Goal: Task Accomplishment & Management: Complete application form

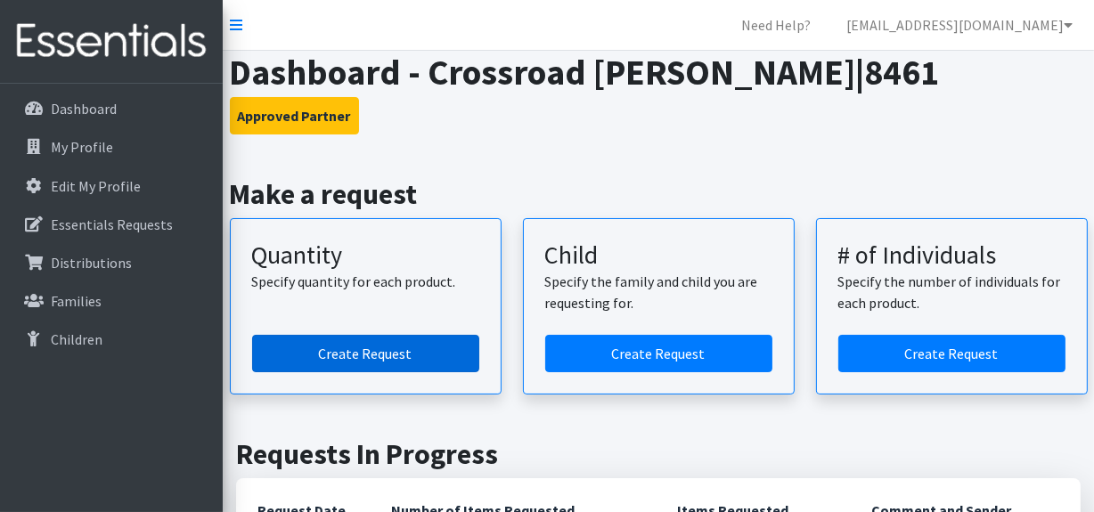
click at [348, 342] on link "Create Request" at bounding box center [365, 353] width 227 height 37
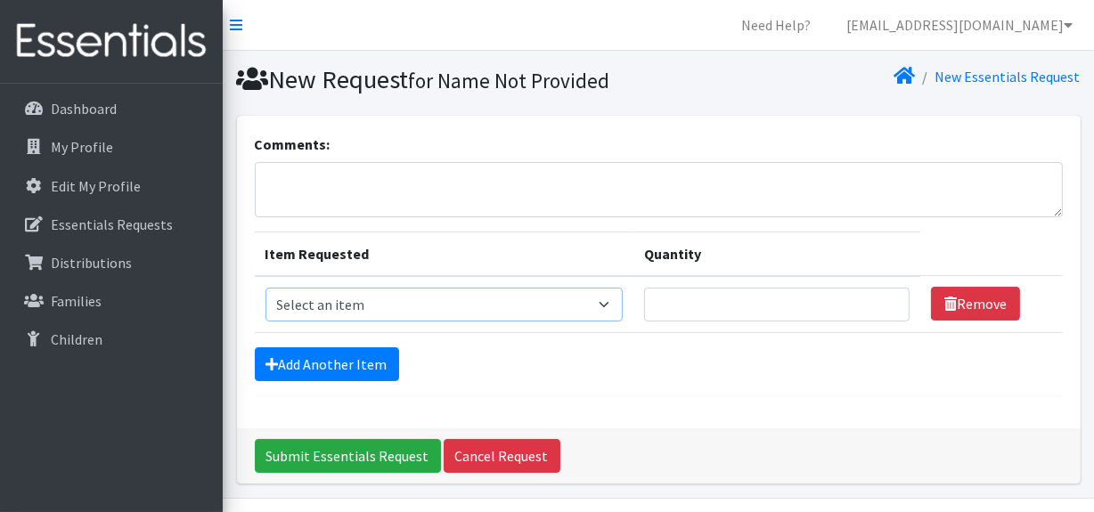
click at [321, 308] on select "Select an item F&D Men L/XL (38-50in waist) x48 F&D Men S/M (28-40in waist) x56…" at bounding box center [445, 305] width 358 height 34
select select "1222"
click at [266, 288] on select "Select an item F&D Men L/XL (38-50in waist) x48 F&D Men S/M (28-40in waist) x56…" at bounding box center [445, 305] width 358 height 34
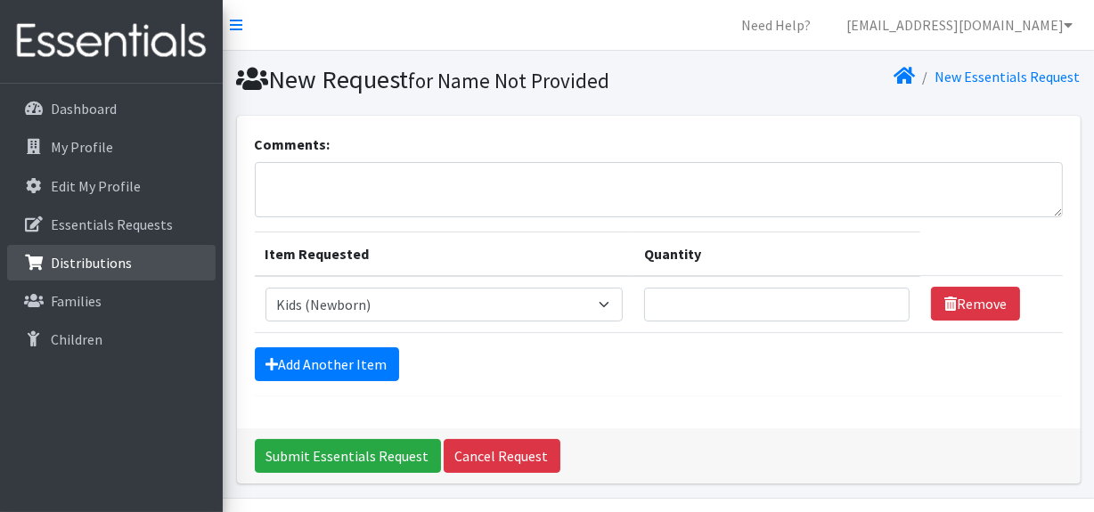
click at [105, 259] on p "Distributions" at bounding box center [91, 263] width 81 height 18
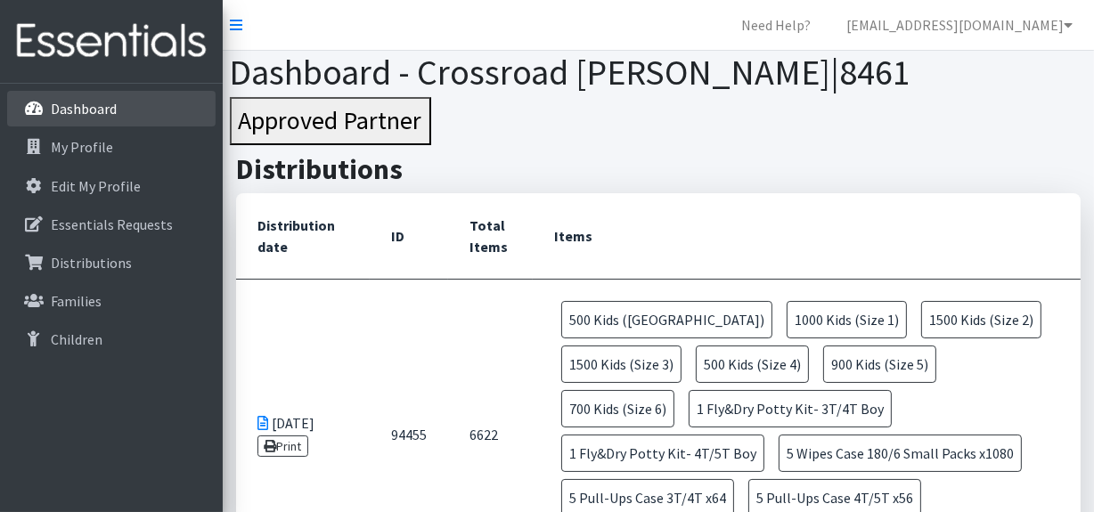
click at [109, 115] on p "Dashboard" at bounding box center [84, 109] width 66 height 18
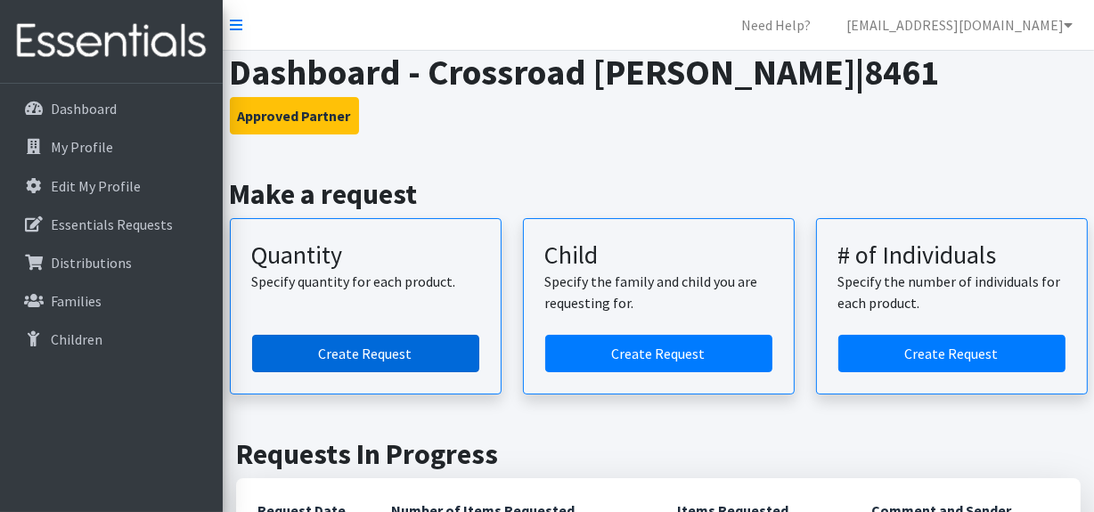
click at [403, 342] on link "Create Request" at bounding box center [365, 353] width 227 height 37
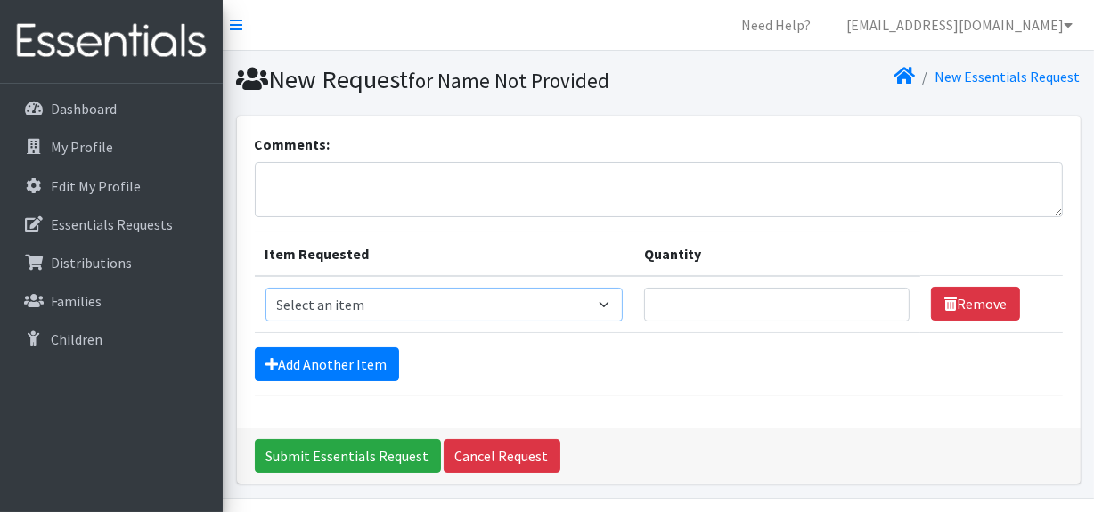
click at [413, 308] on select "Select an item F&D Men L/XL (38-50in waist) x48 F&D Men S/M (28-40in waist) x56…" at bounding box center [445, 305] width 358 height 34
select select "1222"
click at [266, 288] on select "Select an item F&D Men L/XL (38-50in waist) x48 F&D Men S/M (28-40in waist) x56…" at bounding box center [445, 305] width 358 height 34
click at [697, 304] on input "Quantity" at bounding box center [777, 305] width 266 height 34
type input "1000"
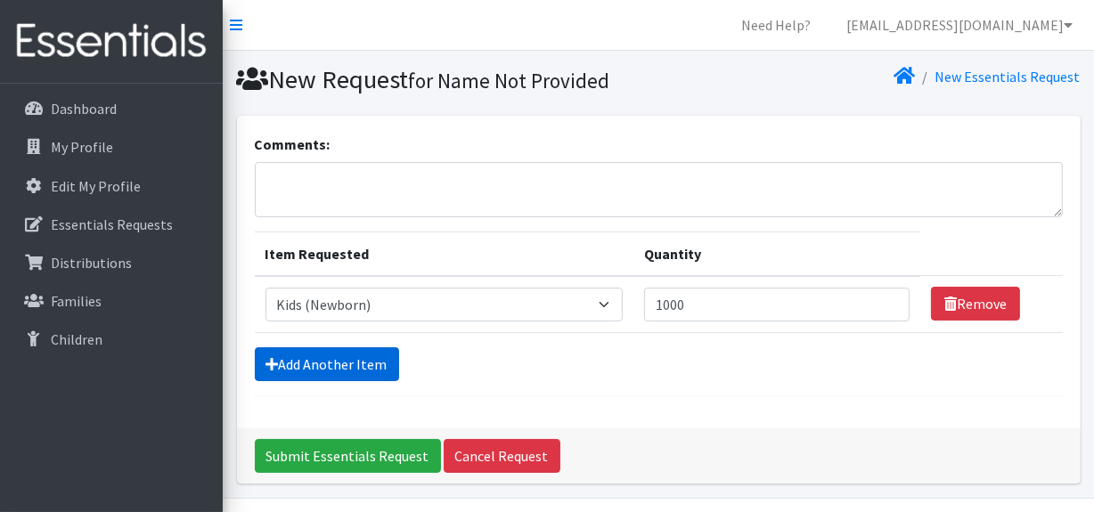
click at [335, 357] on link "Add Another Item" at bounding box center [327, 365] width 144 height 34
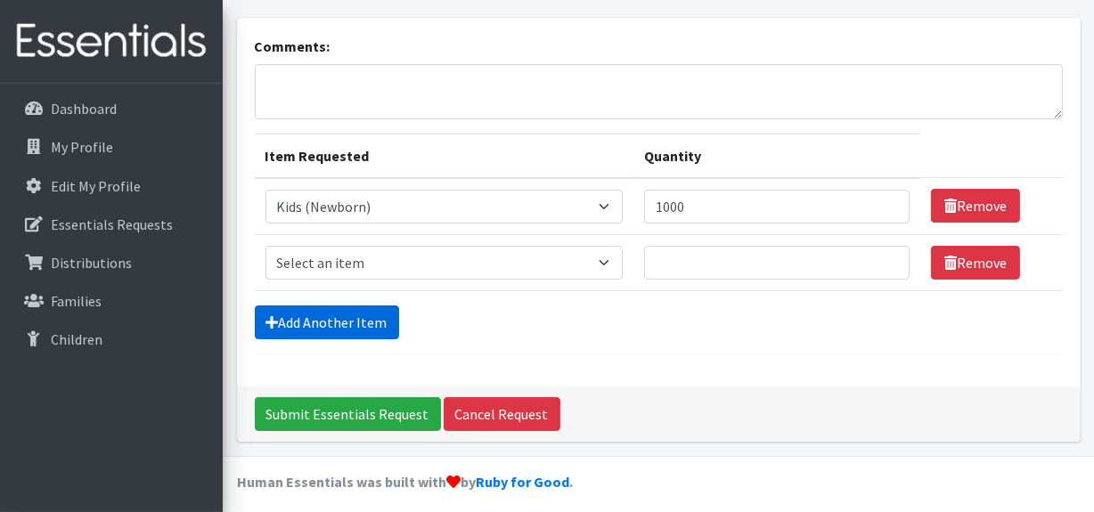
scroll to position [107, 0]
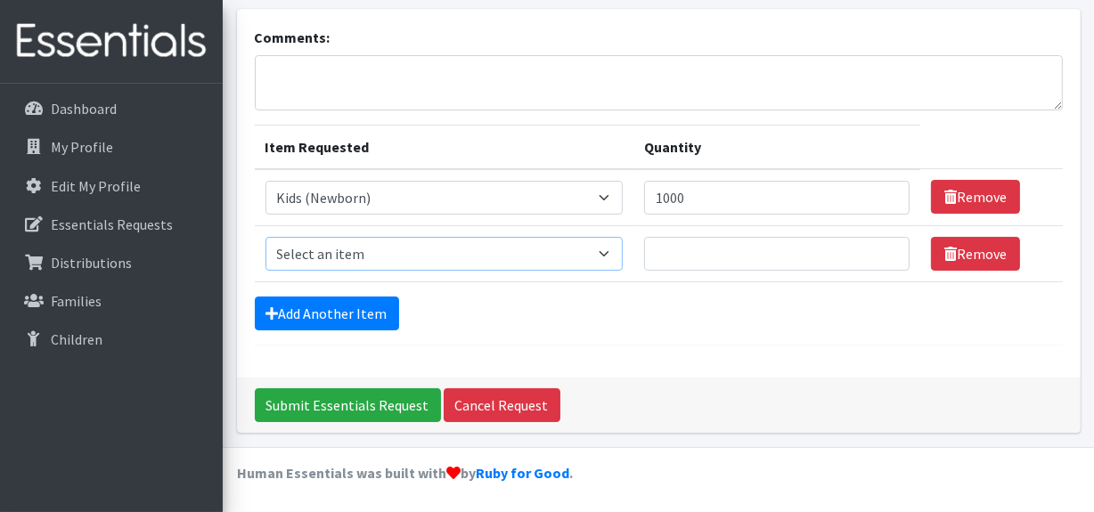
click at [472, 258] on select "Select an item F&D Men L/XL (38-50in waist) x48 F&D Men S/M (28-40in waist) x56…" at bounding box center [445, 254] width 358 height 34
select select "1221"
click at [266, 237] on select "Select an item F&D Men L/XL (38-50in waist) x48 F&D Men S/M (28-40in waist) x56…" at bounding box center [445, 254] width 358 height 34
click at [692, 251] on input "Quantity" at bounding box center [777, 254] width 266 height 34
type input "1000"
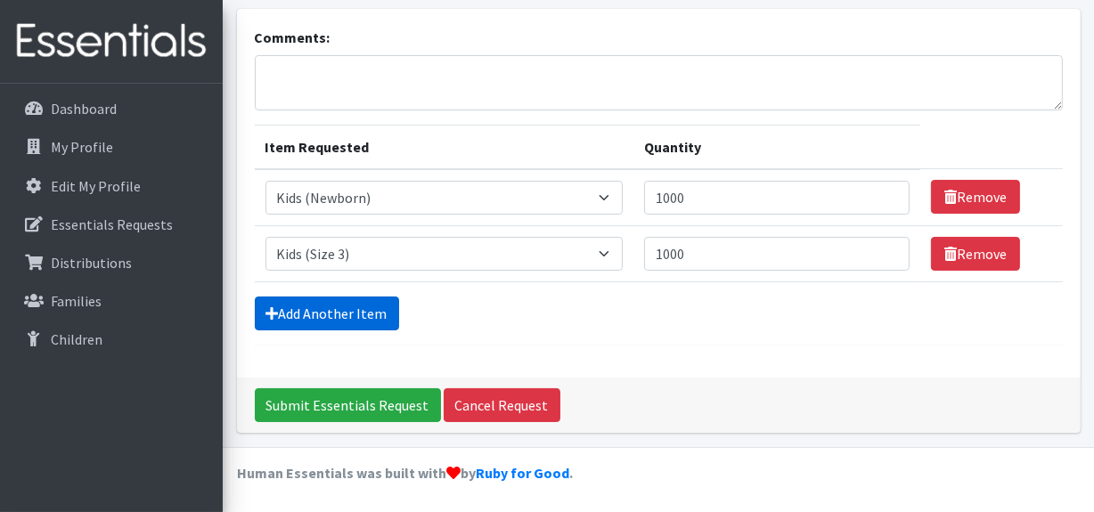
click at [348, 309] on link "Add Another Item" at bounding box center [327, 314] width 144 height 34
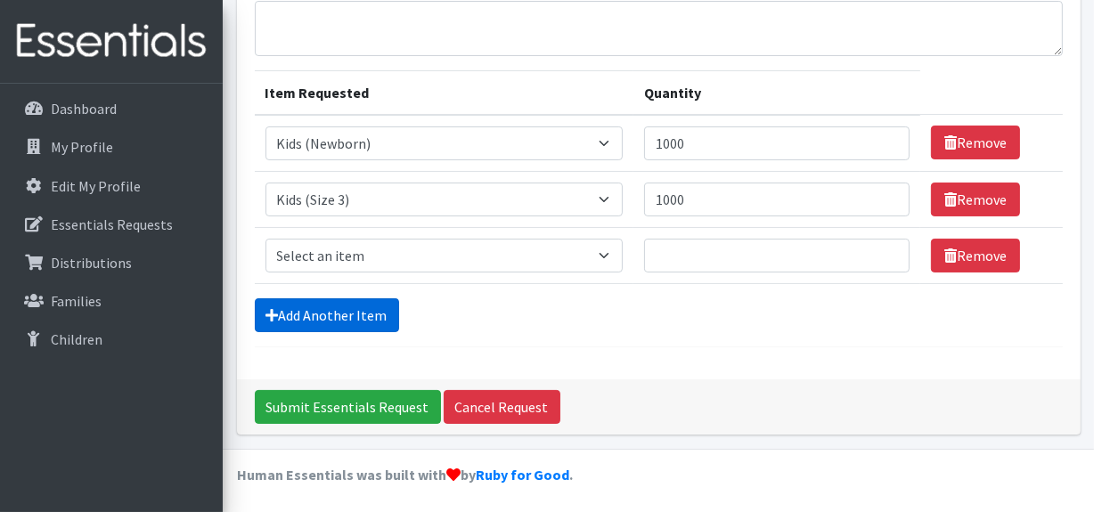
scroll to position [162, 0]
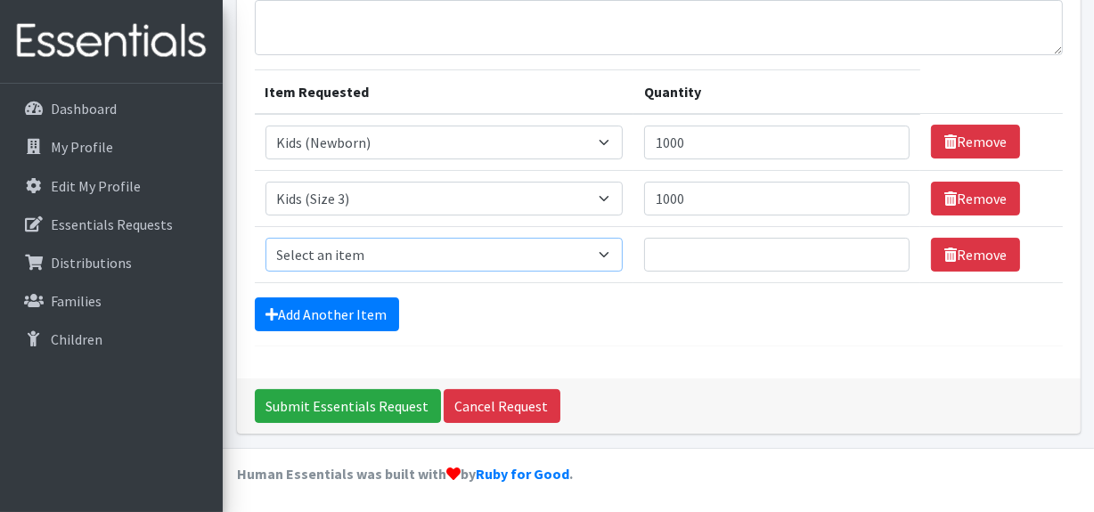
click at [378, 254] on select "Select an item F&D Men L/XL (38-50in waist) x48 F&D Men S/M (28-40in waist) x56…" at bounding box center [445, 255] width 358 height 34
select select "1213"
click at [266, 238] on select "Select an item F&D Men L/XL (38-50in waist) x48 F&D Men S/M (28-40in waist) x56…" at bounding box center [445, 255] width 358 height 34
click at [697, 250] on input "Quantity" at bounding box center [777, 255] width 266 height 34
type input "1500"
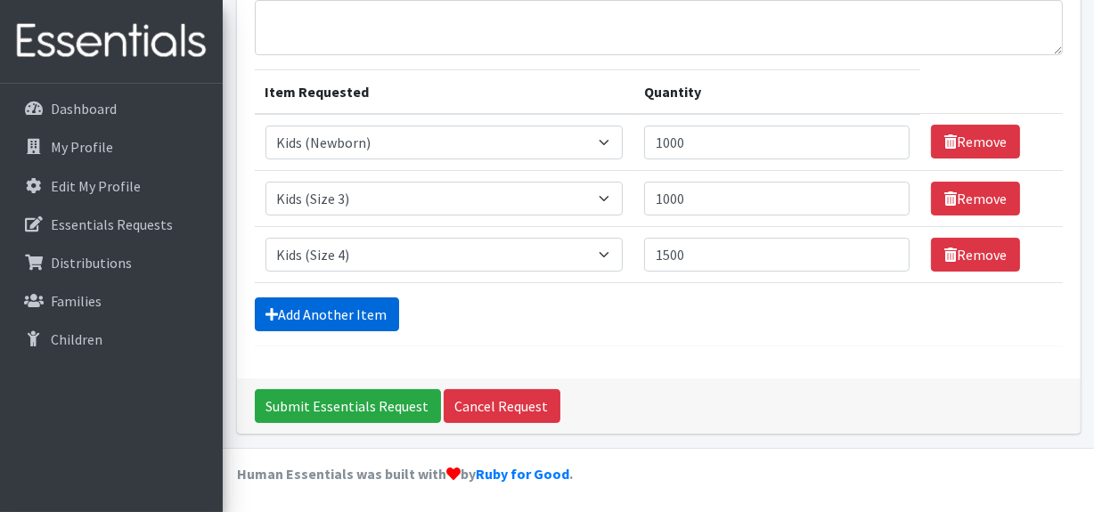
click at [299, 312] on link "Add Another Item" at bounding box center [327, 315] width 144 height 34
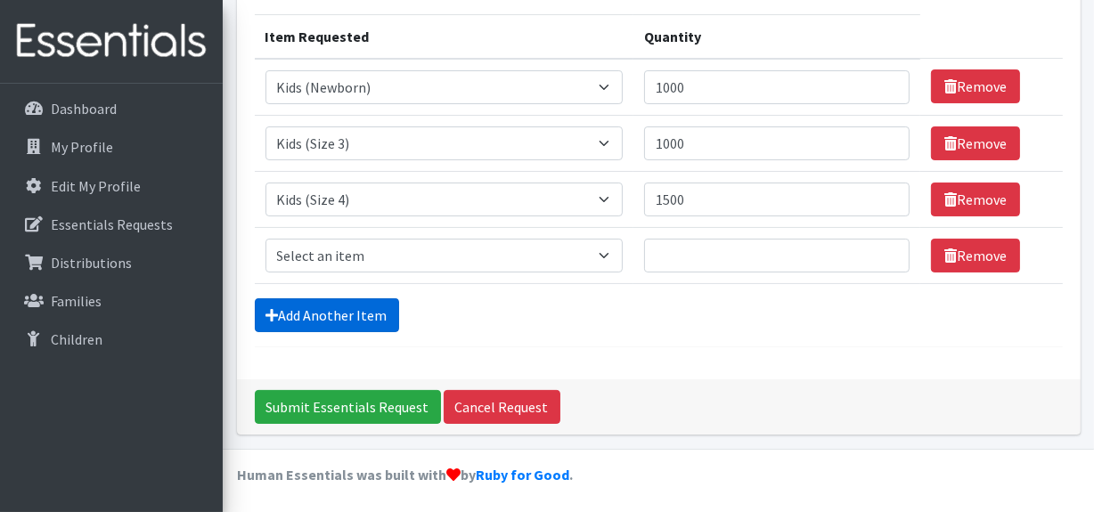
scroll to position [218, 0]
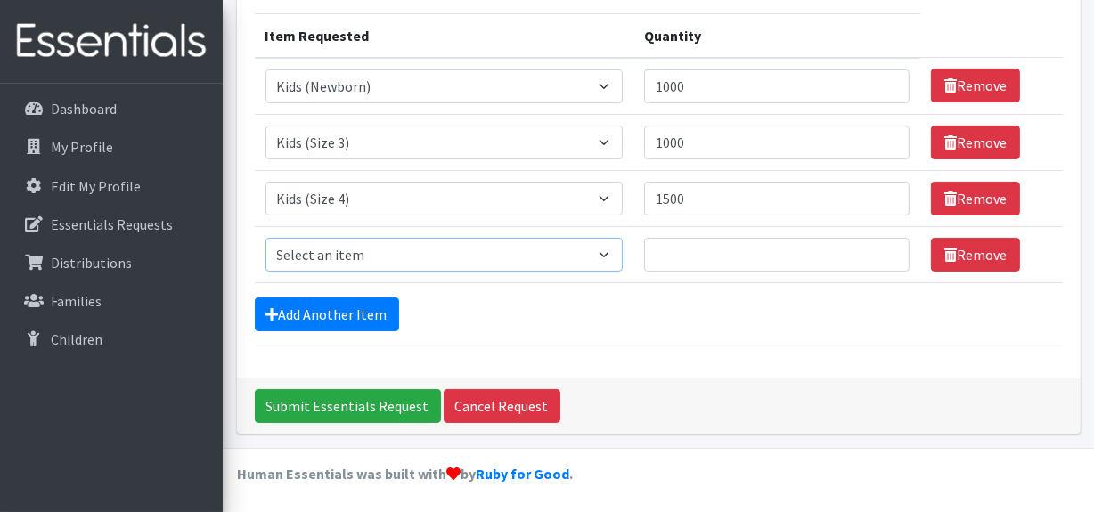
click at [377, 250] on select "Select an item F&D Men L/XL (38-50in waist) x48 F&D Men S/M (28-40in waist) x56…" at bounding box center [445, 255] width 358 height 34
select select "1214"
click at [266, 238] on select "Select an item F&D Men L/XL (38-50in waist) x48 F&D Men S/M (28-40in waist) x56…" at bounding box center [445, 255] width 358 height 34
click at [691, 259] on input "Quantity" at bounding box center [777, 255] width 266 height 34
type input "2000"
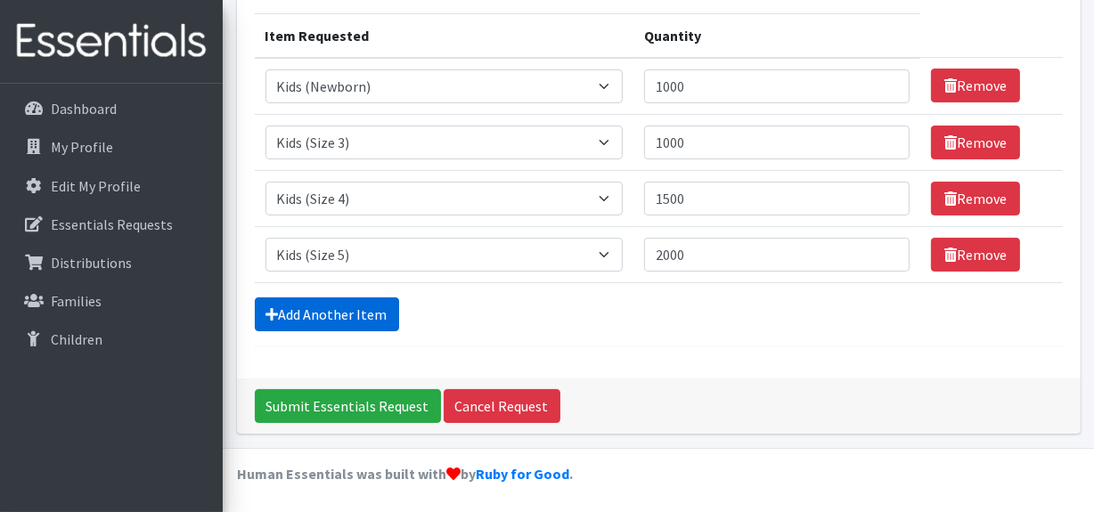
click at [370, 312] on link "Add Another Item" at bounding box center [327, 315] width 144 height 34
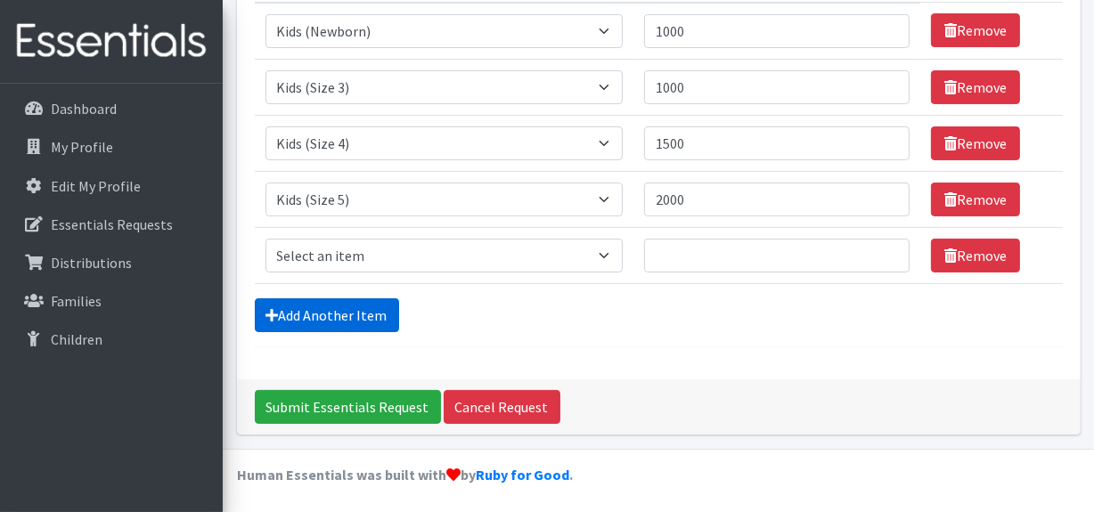
scroll to position [274, 0]
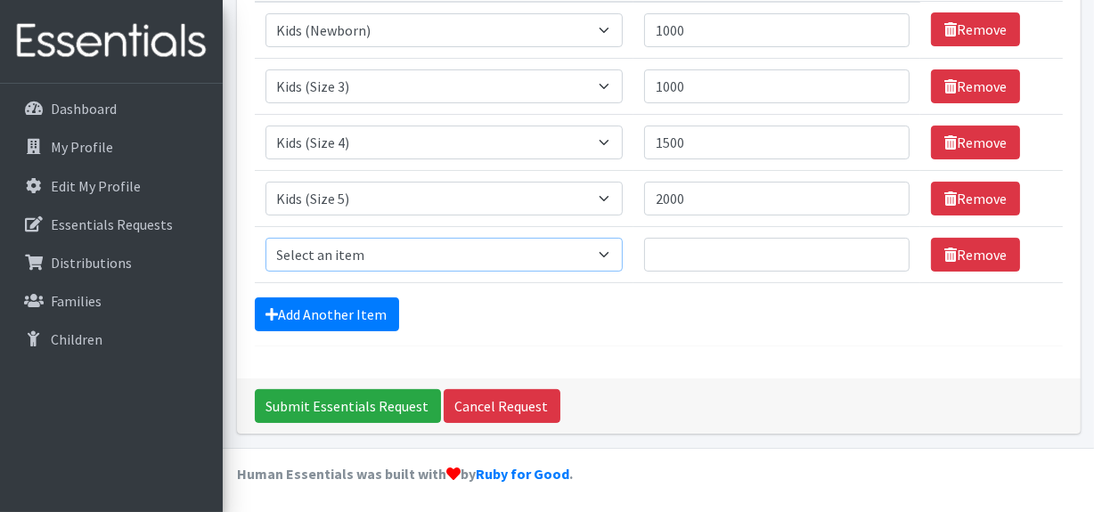
click at [358, 257] on select "Select an item F&D Men L/XL (38-50in waist) x48 F&D Men S/M (28-40in waist) x56…" at bounding box center [445, 255] width 358 height 34
select select "1216"
click at [266, 238] on select "Select an item F&D Men L/XL (38-50in waist) x48 F&D Men S/M (28-40in waist) x56…" at bounding box center [445, 255] width 358 height 34
click at [688, 258] on input "Quantity" at bounding box center [777, 255] width 266 height 34
click at [336, 318] on link "Add Another Item" at bounding box center [327, 315] width 144 height 34
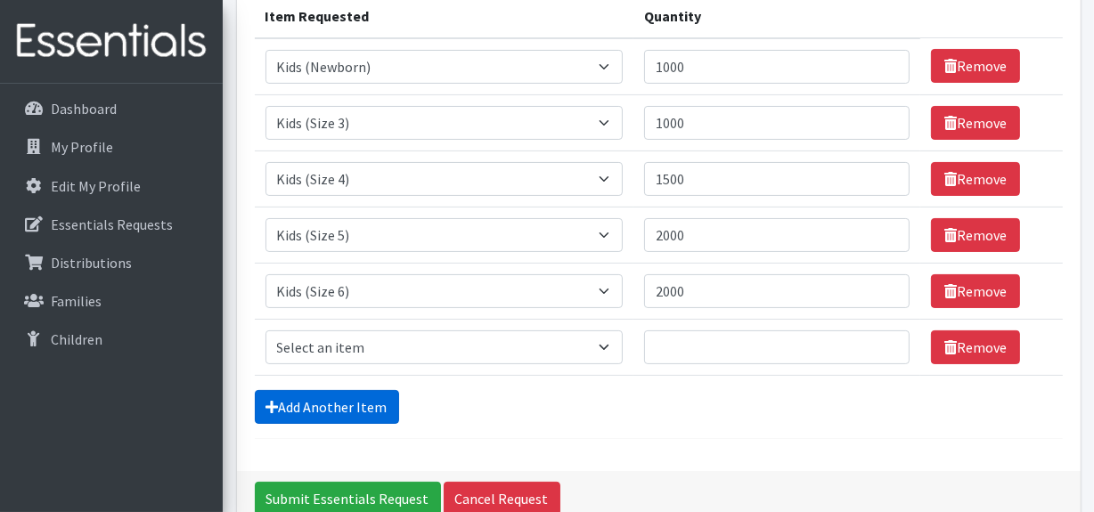
scroll to position [250, 0]
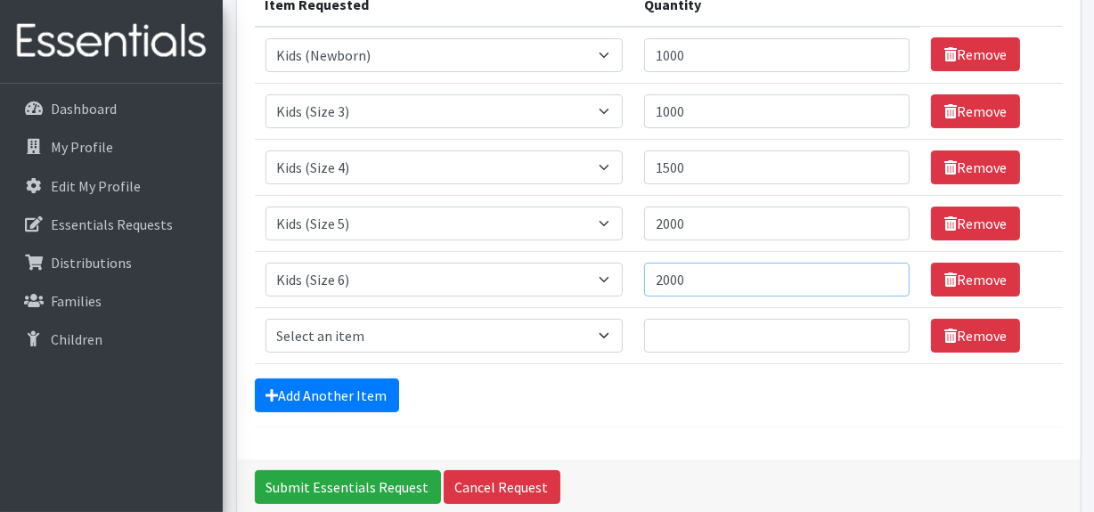
click at [673, 278] on input "2000" at bounding box center [777, 280] width 266 height 34
type input "2500"
click at [393, 348] on select "Select an item F&D Men L/XL (38-50in waist) x48 F&D Men S/M (28-40in waist) x56…" at bounding box center [445, 336] width 358 height 34
select select "15514"
click at [266, 319] on select "Select an item F&D Men L/XL (38-50in waist) x48 F&D Men S/M (28-40in waist) x56…" at bounding box center [445, 336] width 358 height 34
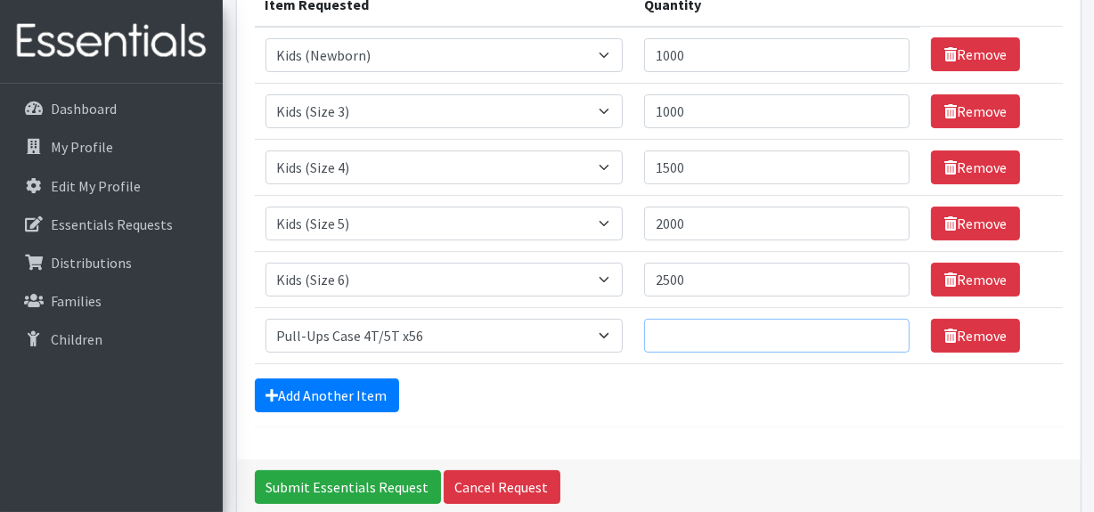
click at [683, 340] on input "Quantity" at bounding box center [777, 336] width 266 height 34
type input "2"
click at [324, 399] on link "Add Another Item" at bounding box center [327, 396] width 144 height 34
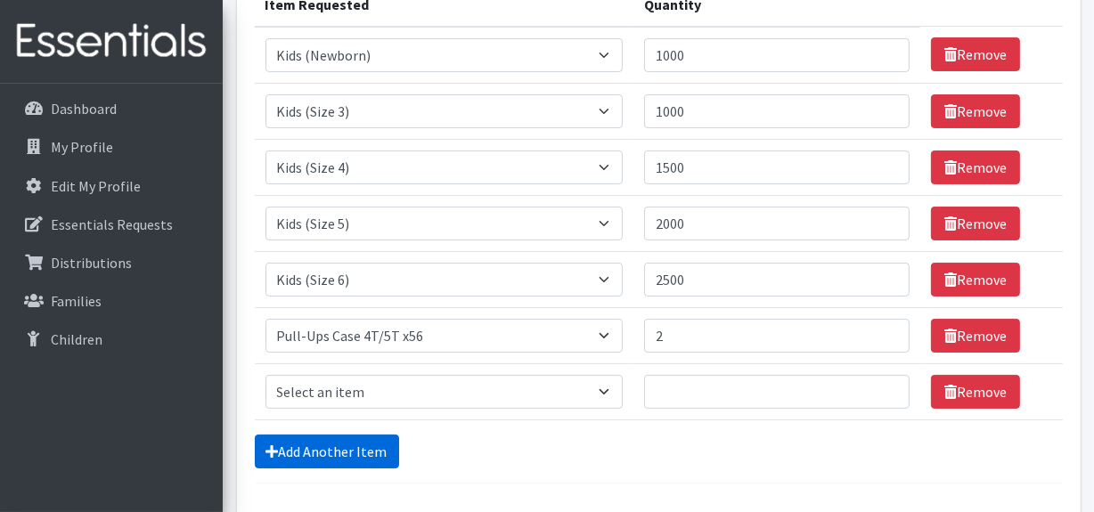
scroll to position [387, 0]
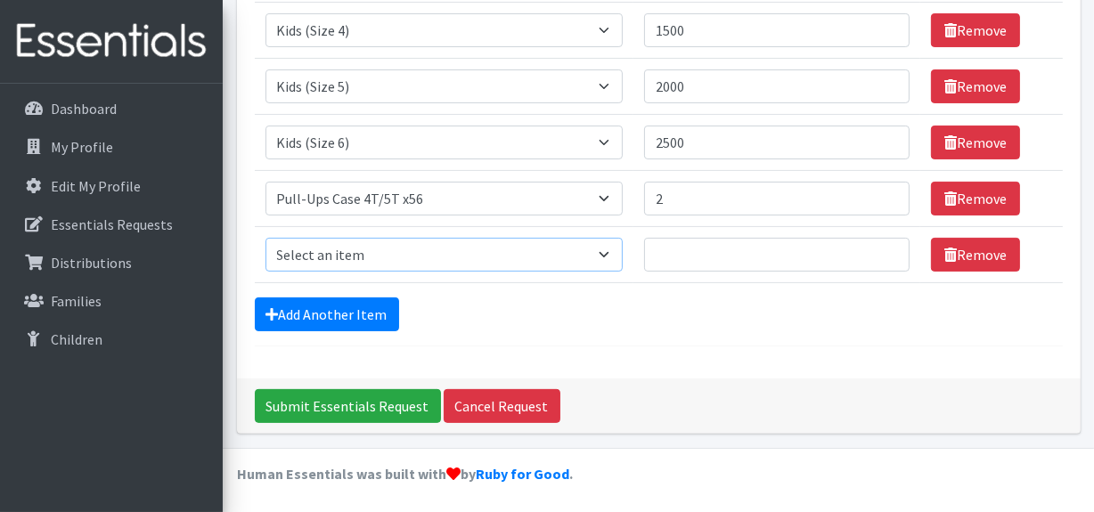
click at [416, 241] on select "Select an item F&D Men L/XL (38-50in waist) x48 F&D Men S/M (28-40in waist) x56…" at bounding box center [445, 255] width 358 height 34
click at [543, 305] on div "Add Another Item" at bounding box center [659, 315] width 808 height 34
click at [467, 201] on select "Select an item F&D Men L/XL (38-50in waist) x48 F&D Men S/M (28-40in waist) x56…" at bounding box center [445, 199] width 358 height 34
click at [977, 195] on link "Remove" at bounding box center [975, 199] width 89 height 34
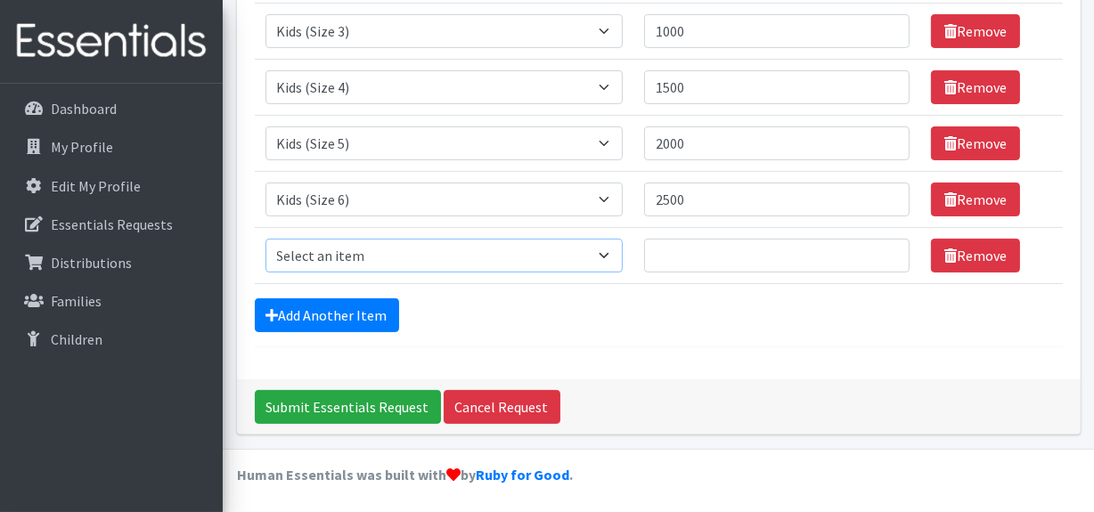
click at [436, 250] on select "Select an item F&D Men L/XL (38-50in waist) x48 F&D Men S/M (28-40in waist) x56…" at bounding box center [445, 256] width 358 height 34
select select "11138"
click at [266, 239] on select "Select an item F&D Men L/XL (38-50in waist) x48 F&D Men S/M (28-40in waist) x56…" at bounding box center [445, 256] width 358 height 34
click at [703, 256] on input "Quantity" at bounding box center [777, 256] width 266 height 34
type input "2"
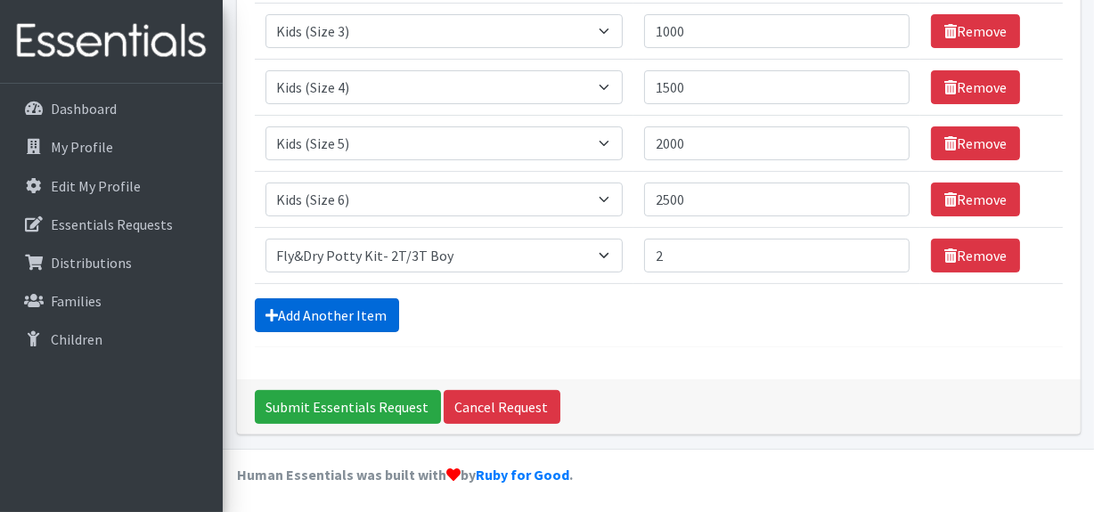
click at [282, 313] on link "Add Another Item" at bounding box center [327, 316] width 144 height 34
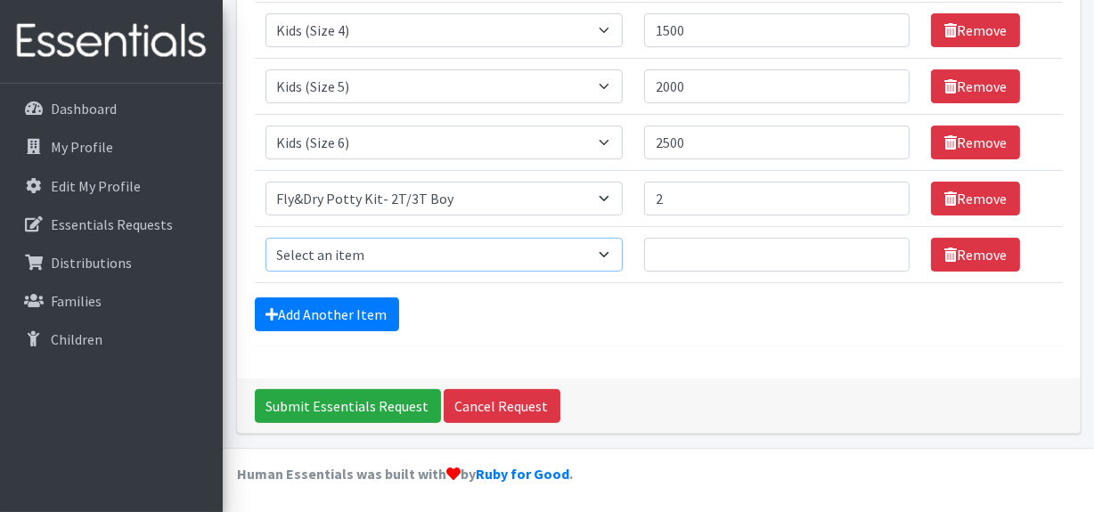
click at [336, 248] on select "Select an item F&D Men L/XL (38-50in waist) x48 F&D Men S/M (28-40in waist) x56…" at bounding box center [445, 255] width 358 height 34
select select "11139"
click at [266, 238] on select "Select an item F&D Men L/XL (38-50in waist) x48 F&D Men S/M (28-40in waist) x56…" at bounding box center [445, 255] width 358 height 34
click at [683, 261] on input "Quantity" at bounding box center [777, 255] width 266 height 34
type input "5"
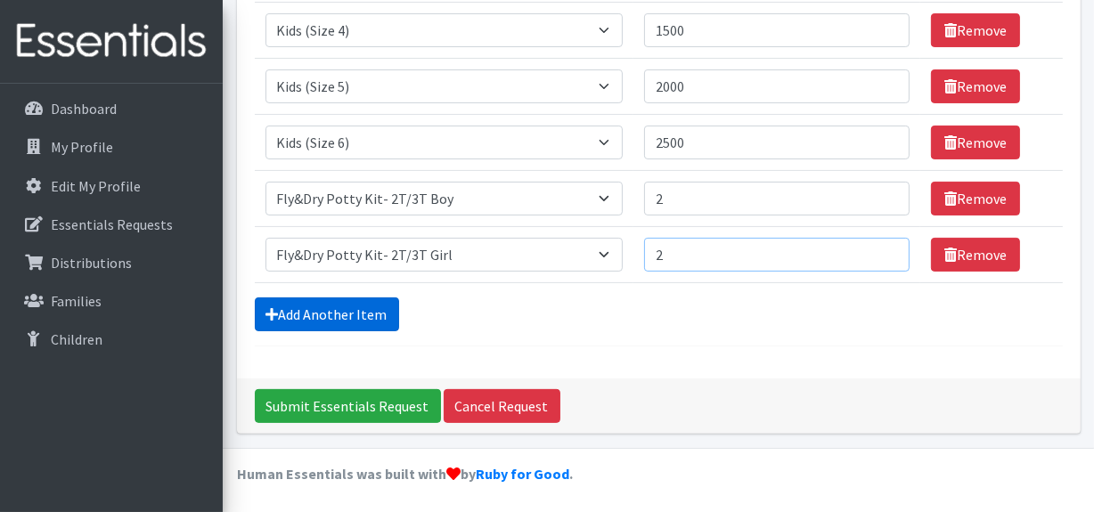
type input "2"
click at [356, 312] on link "Add Another Item" at bounding box center [327, 315] width 144 height 34
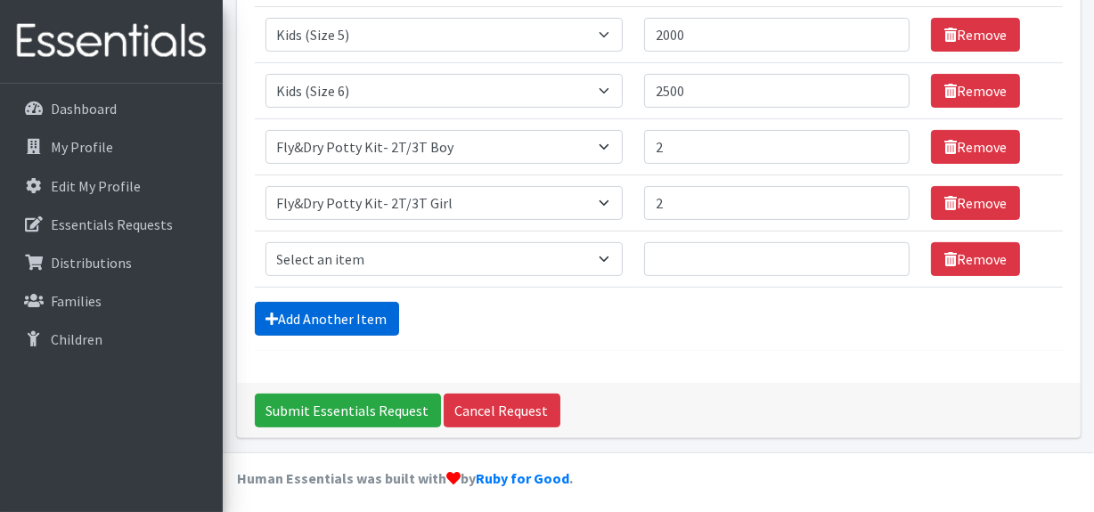
scroll to position [443, 0]
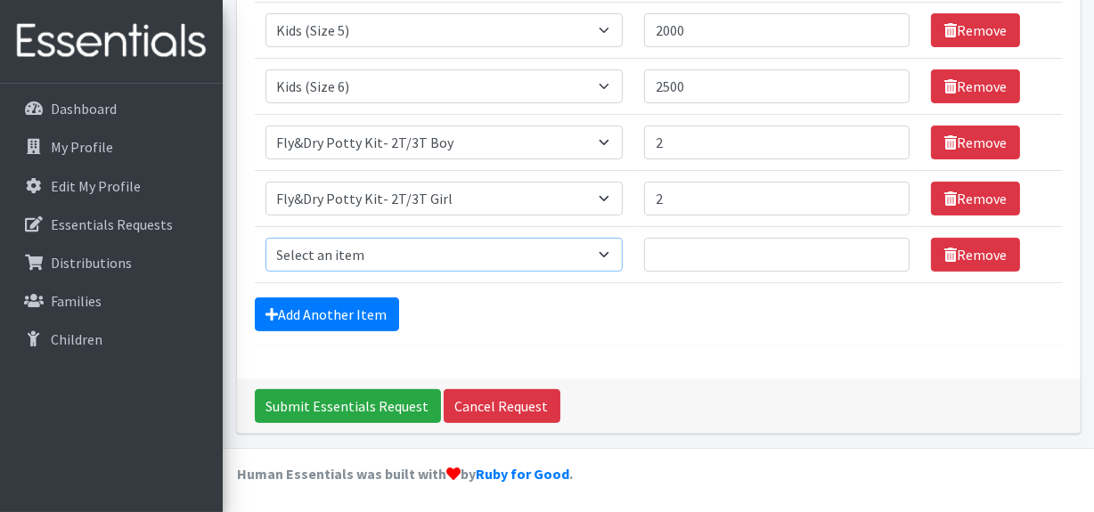
click at [335, 256] on select "Select an item F&D Men L/XL (38-50in waist) x48 F&D Men S/M (28-40in waist) x56…" at bounding box center [445, 255] width 358 height 34
select select "11140"
click at [266, 238] on select "Select an item F&D Men L/XL (38-50in waist) x48 F&D Men S/M (28-40in waist) x56…" at bounding box center [445, 255] width 358 height 34
click at [670, 255] on input "Quantity" at bounding box center [777, 255] width 266 height 34
type input "2"
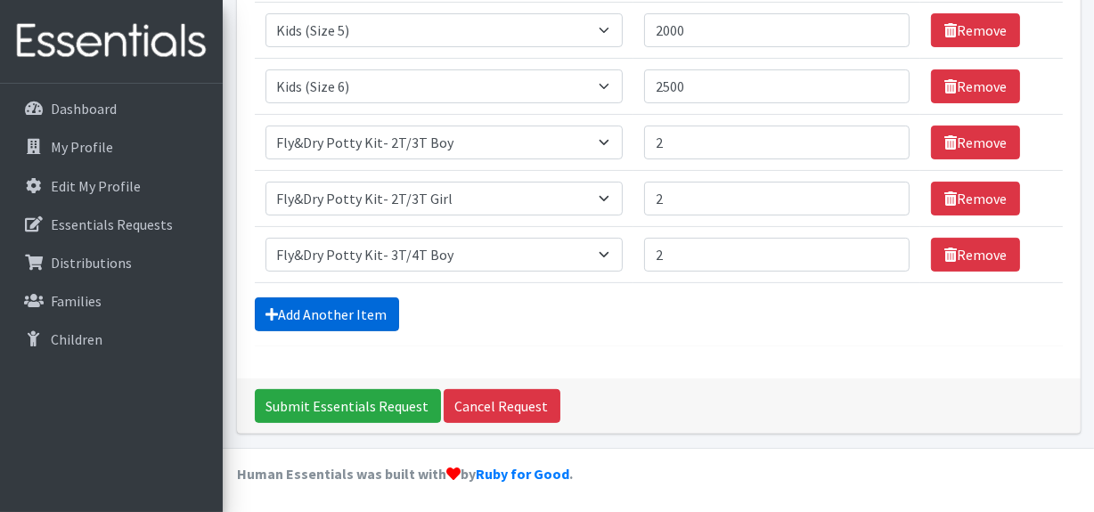
click at [351, 319] on link "Add Another Item" at bounding box center [327, 315] width 144 height 34
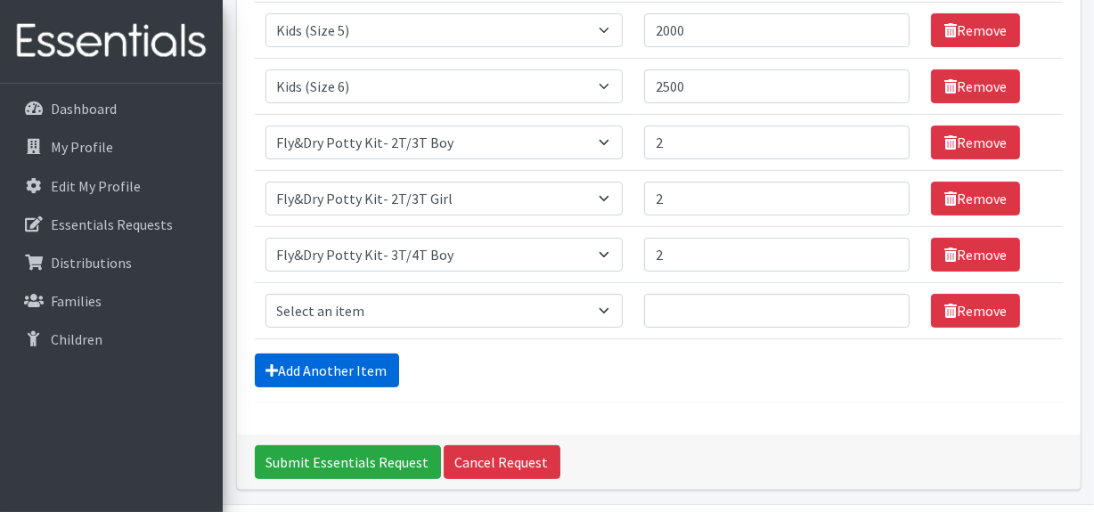
scroll to position [499, 0]
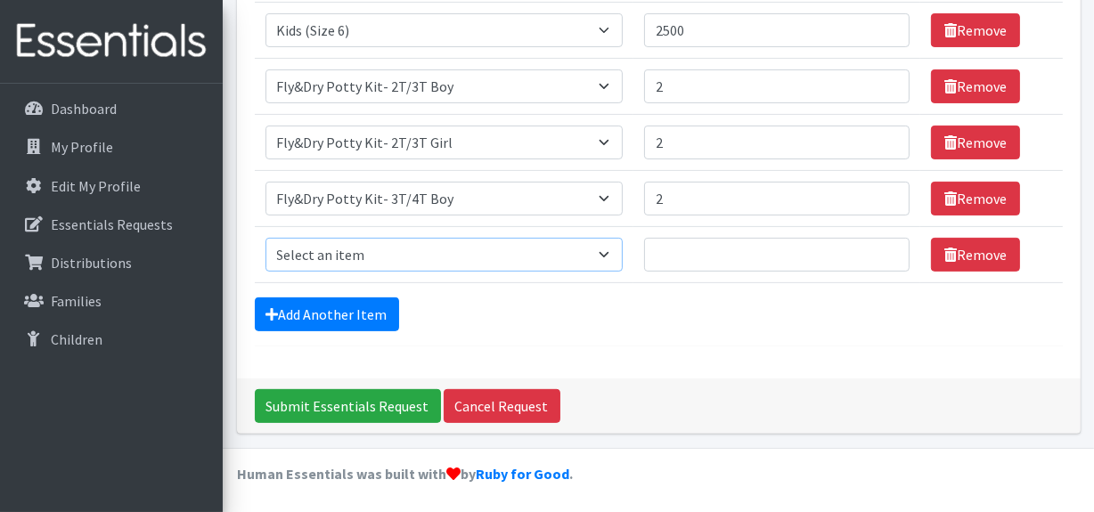
click at [375, 250] on select "Select an item F&D Men L/XL (38-50in waist) x48 F&D Men S/M (28-40in waist) x56…" at bounding box center [445, 255] width 358 height 34
select select "11141"
click at [266, 238] on select "Select an item F&D Men L/XL (38-50in waist) x48 F&D Men S/M (28-40in waist) x56…" at bounding box center [445, 255] width 358 height 34
click at [706, 258] on input "Quantity" at bounding box center [777, 255] width 266 height 34
type input "2"
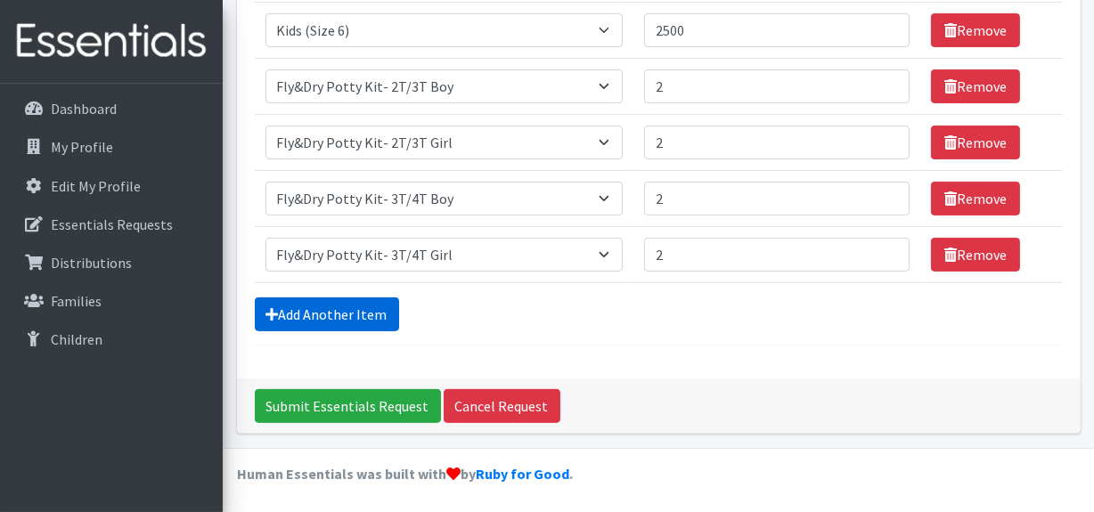
click at [380, 309] on link "Add Another Item" at bounding box center [327, 315] width 144 height 34
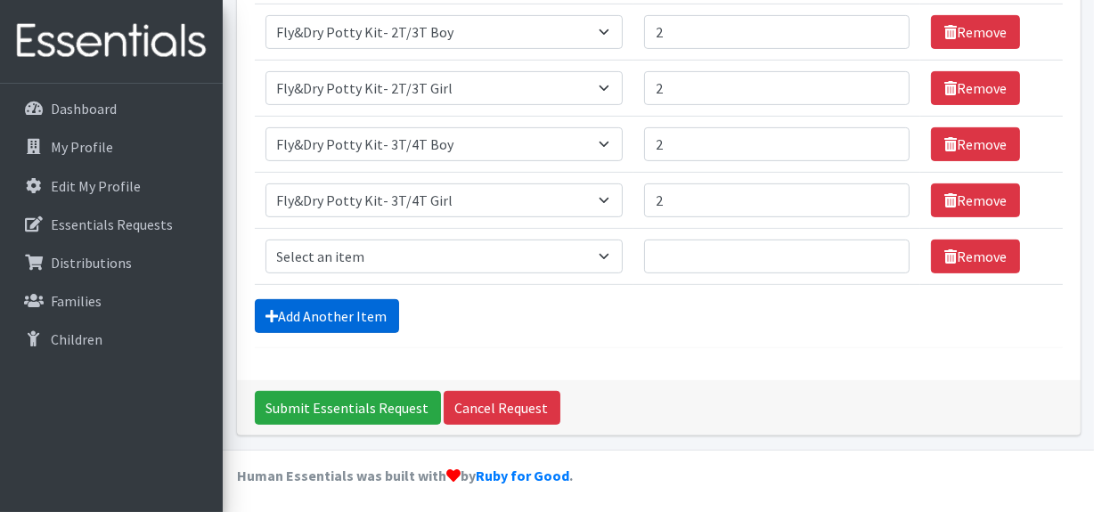
scroll to position [554, 0]
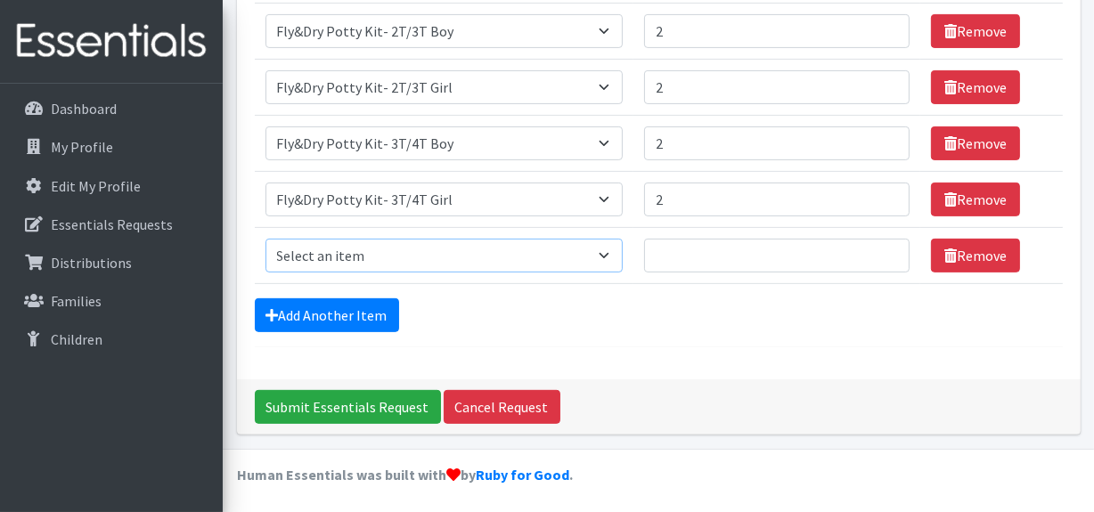
click at [361, 257] on select "Select an item F&D Men L/XL (38-50in waist) x48 F&D Men S/M (28-40in waist) x56…" at bounding box center [445, 256] width 358 height 34
select select "11142"
click at [266, 239] on select "Select an item F&D Men L/XL (38-50in waist) x48 F&D Men S/M (28-40in waist) x56…" at bounding box center [445, 256] width 358 height 34
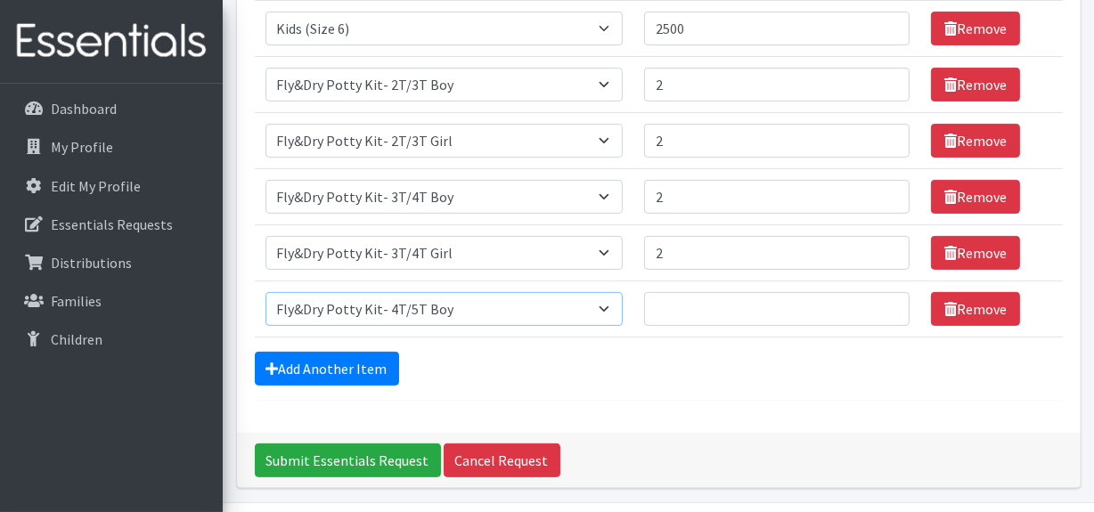
scroll to position [473, 0]
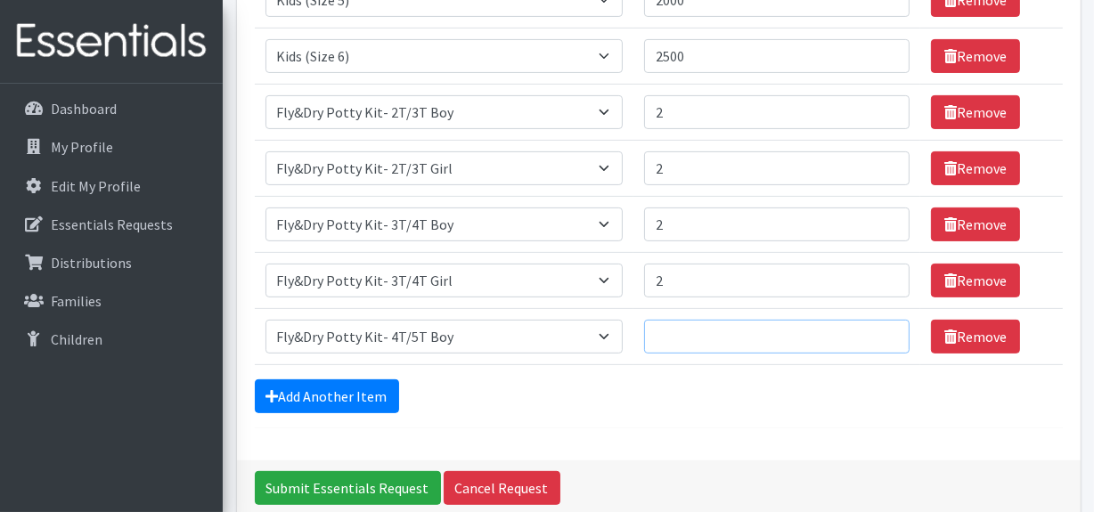
click at [720, 323] on input "Quantity" at bounding box center [777, 337] width 266 height 34
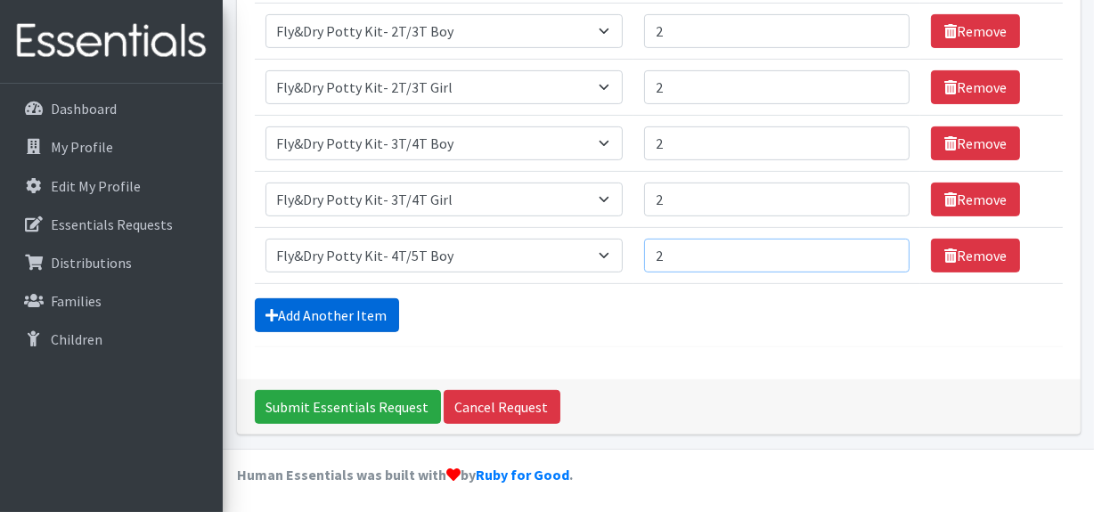
type input "2"
click at [310, 306] on link "Add Another Item" at bounding box center [327, 316] width 144 height 34
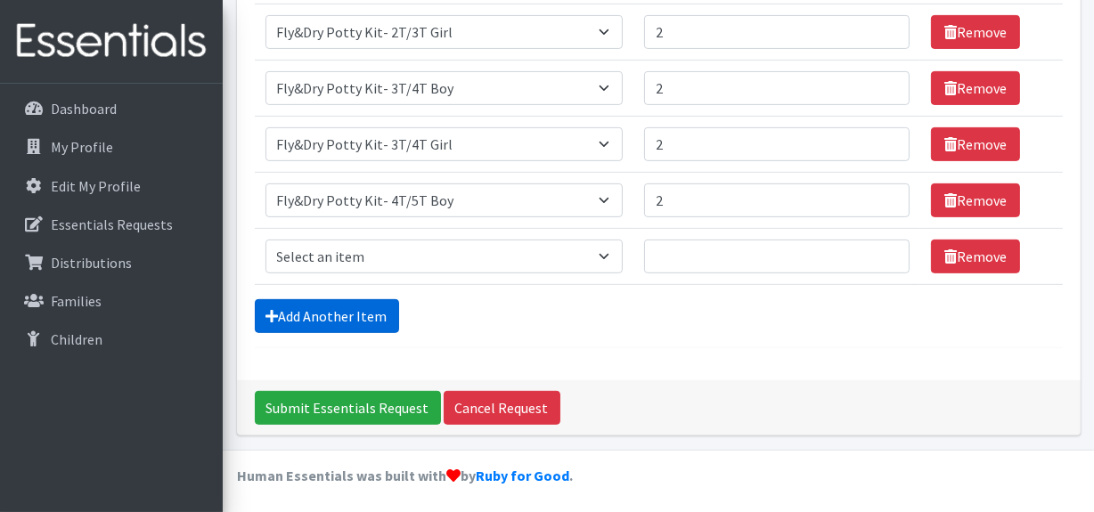
scroll to position [610, 0]
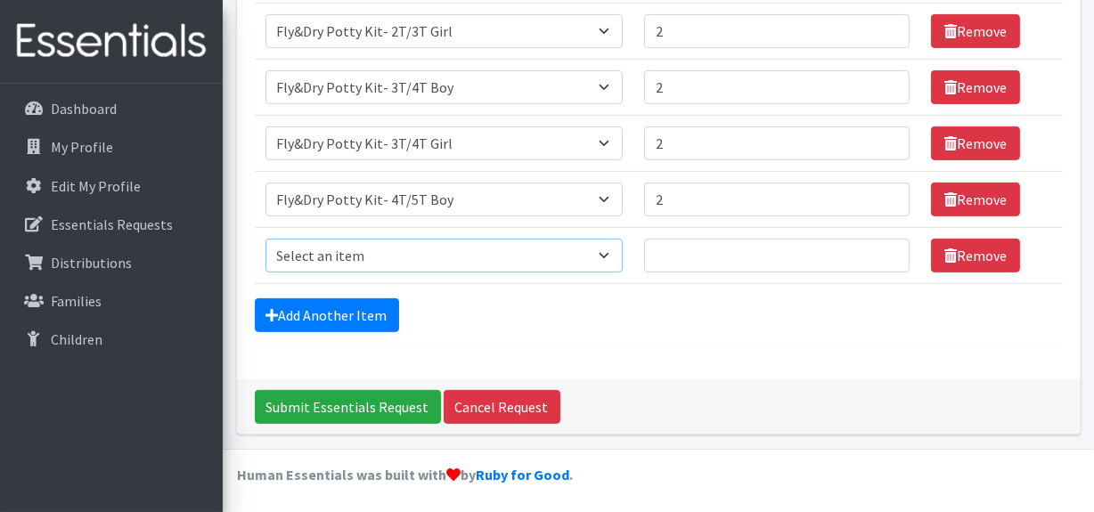
click at [466, 258] on select "Select an item F&D Men L/XL (38-50in waist) x48 F&D Men S/M (28-40in waist) x56…" at bounding box center [445, 256] width 358 height 34
select select "11138"
click at [266, 239] on select "Select an item F&D Men L/XL (38-50in waist) x48 F&D Men S/M (28-40in waist) x56…" at bounding box center [445, 256] width 358 height 34
drag, startPoint x: 660, startPoint y: 258, endPoint x: 654, endPoint y: 248, distance: 11.6
click at [660, 255] on input "Quantity" at bounding box center [777, 256] width 266 height 34
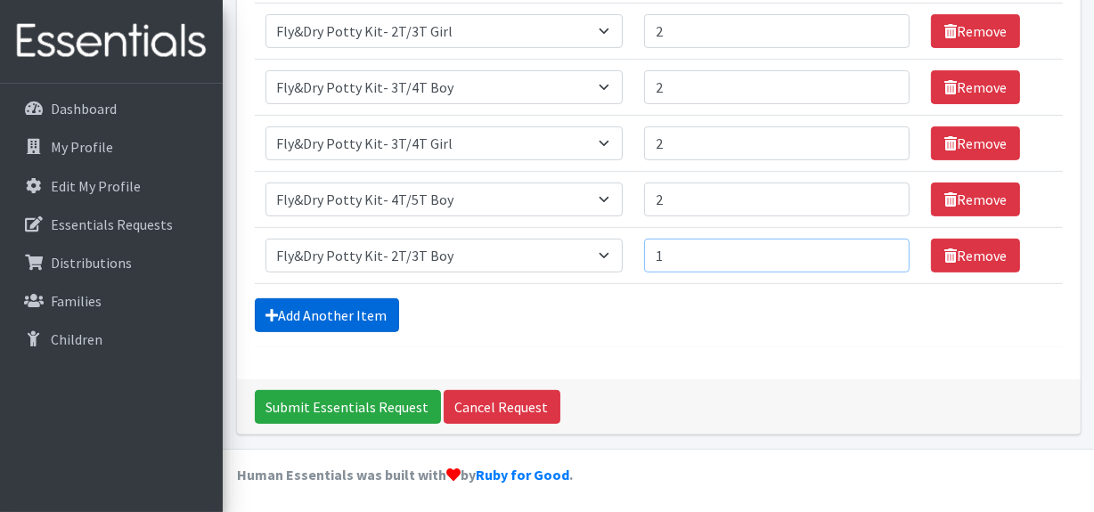
type input "1"
click at [309, 324] on link "Add Another Item" at bounding box center [327, 316] width 144 height 34
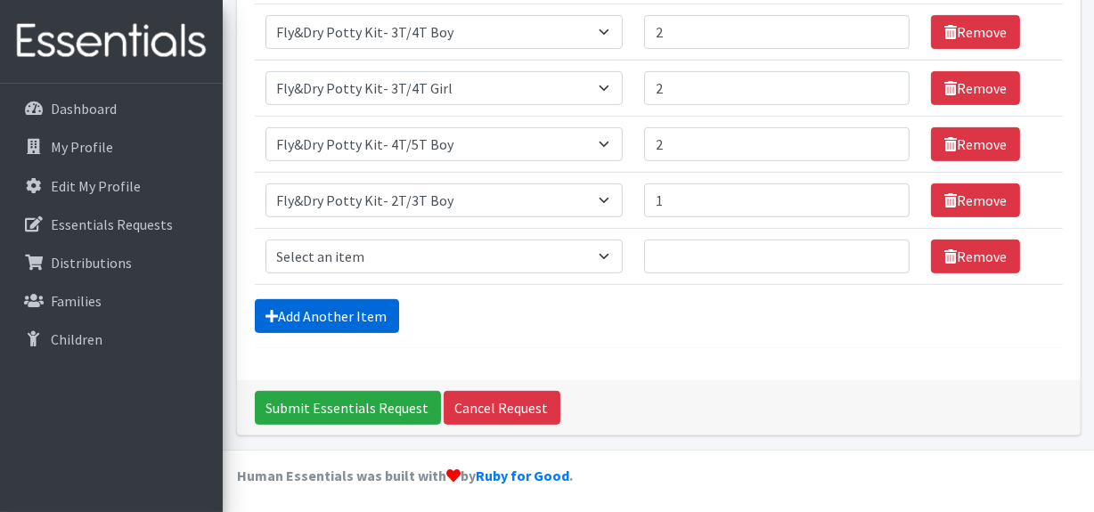
scroll to position [667, 0]
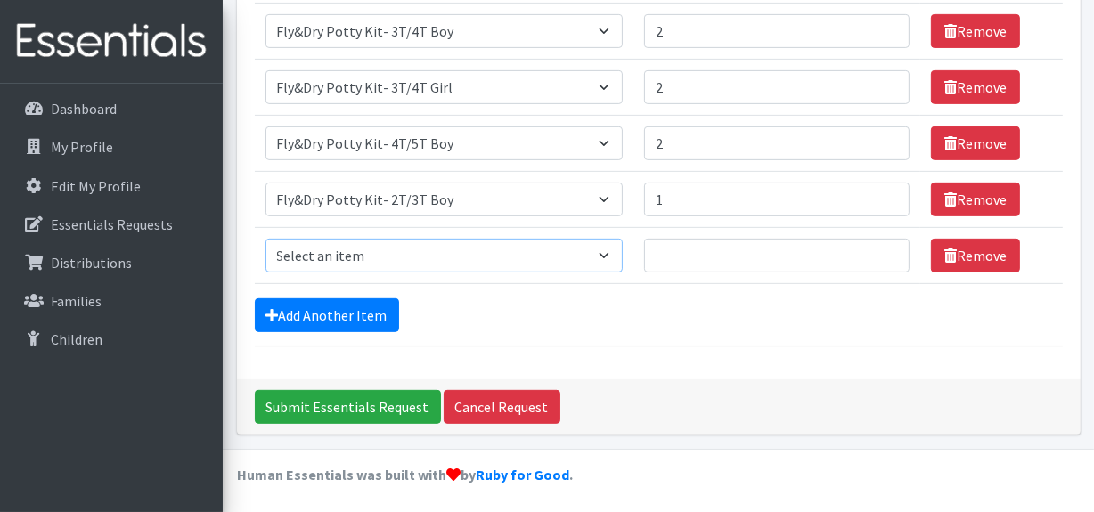
click at [424, 250] on select "Select an item F&D Men L/XL (38-50in waist) x48 F&D Men S/M (28-40in waist) x56…" at bounding box center [445, 256] width 358 height 34
select select "11140"
click at [266, 239] on select "Select an item F&D Men L/XL (38-50in waist) x48 F&D Men S/M (28-40in waist) x56…" at bounding box center [445, 256] width 358 height 34
click at [681, 250] on input "Quantity" at bounding box center [777, 256] width 266 height 34
type input "1"
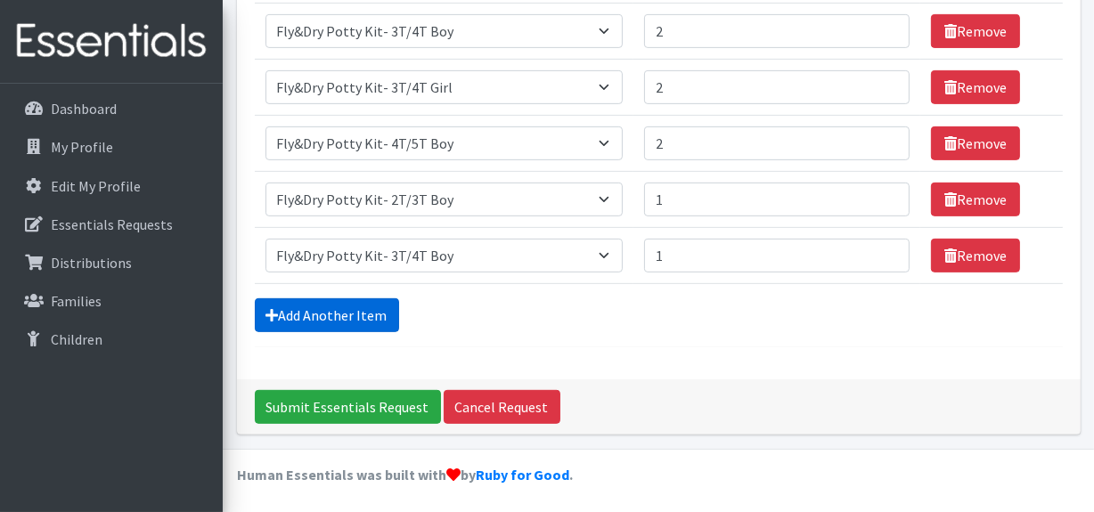
click at [339, 312] on link "Add Another Item" at bounding box center [327, 316] width 144 height 34
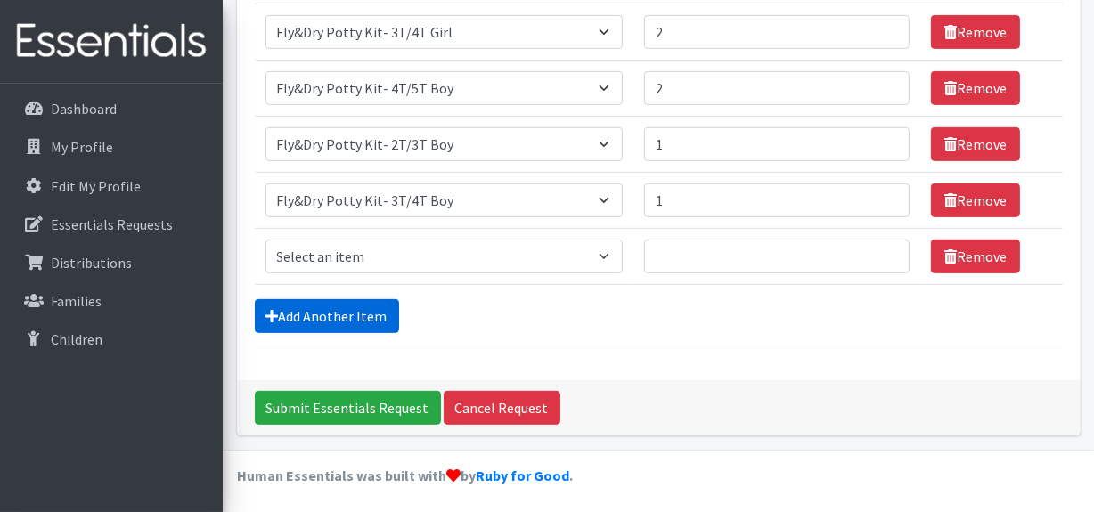
scroll to position [723, 0]
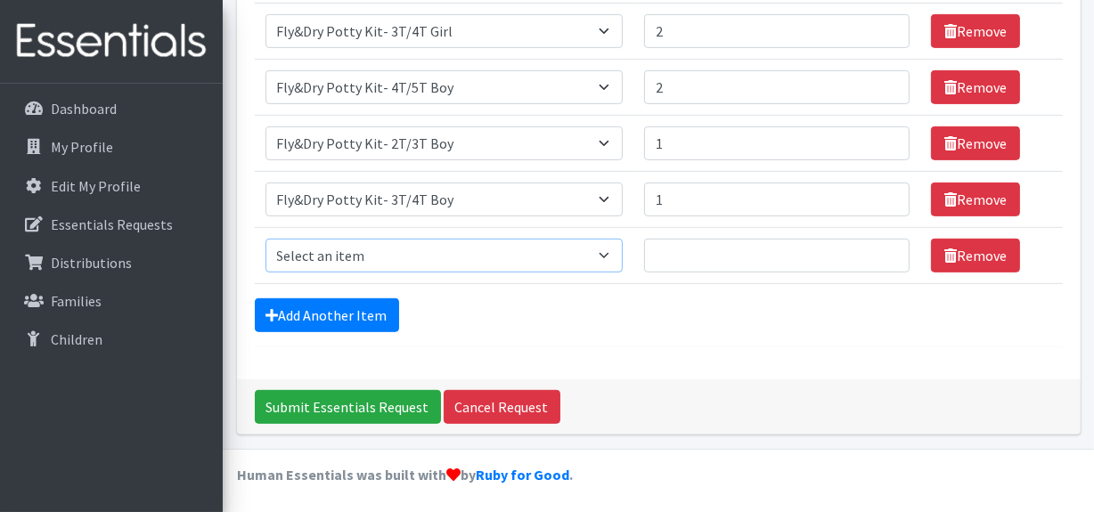
click at [365, 258] on select "Select an item F&D Men L/XL (38-50in waist) x48 F&D Men S/M (28-40in waist) x56…" at bounding box center [445, 256] width 358 height 34
select select "11139"
click at [266, 239] on select "Select an item F&D Men L/XL (38-50in waist) x48 F&D Men S/M (28-40in waist) x56…" at bounding box center [445, 256] width 358 height 34
click at [675, 251] on input "Quantity" at bounding box center [777, 256] width 266 height 34
type input "2"
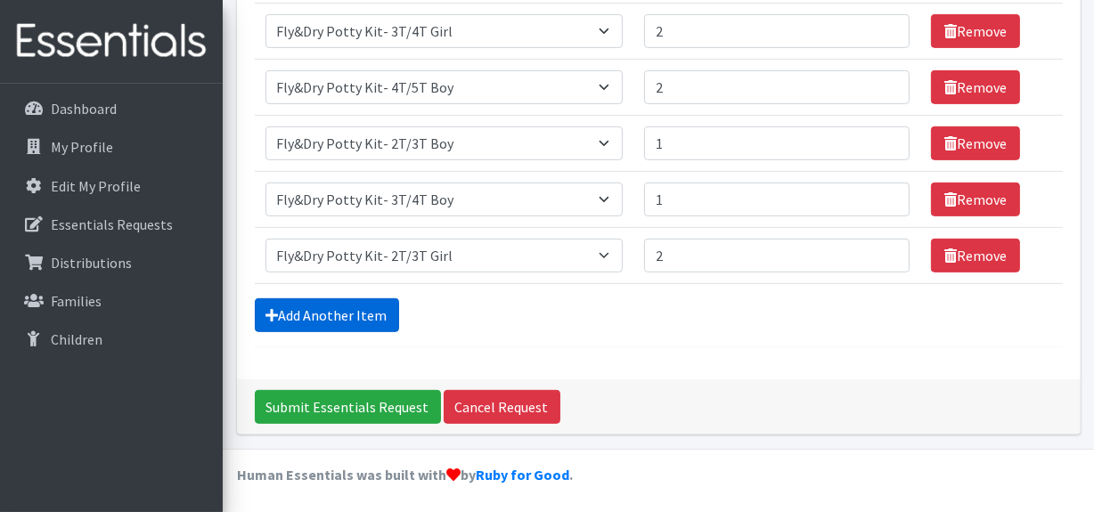
click at [358, 303] on link "Add Another Item" at bounding box center [327, 316] width 144 height 34
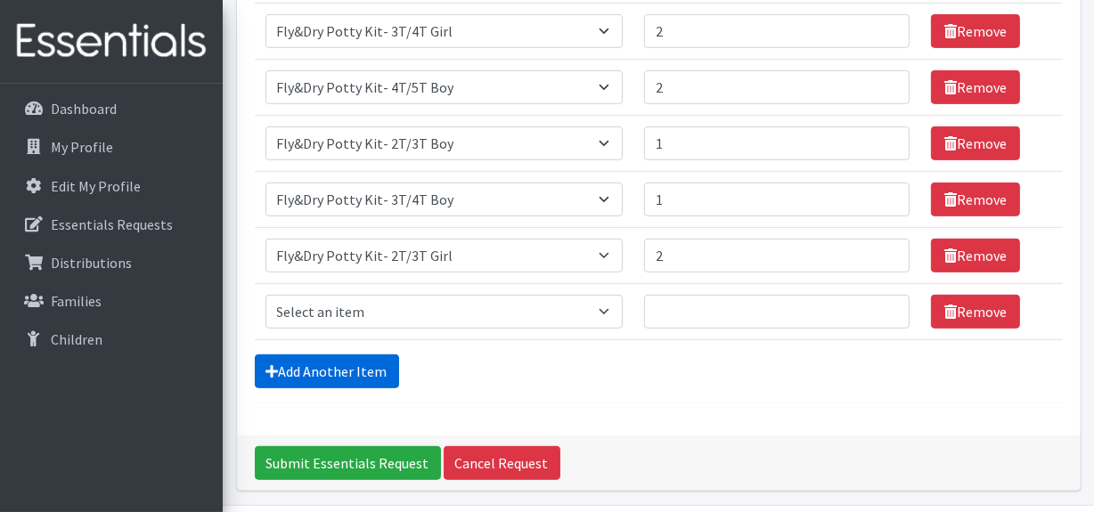
scroll to position [779, 0]
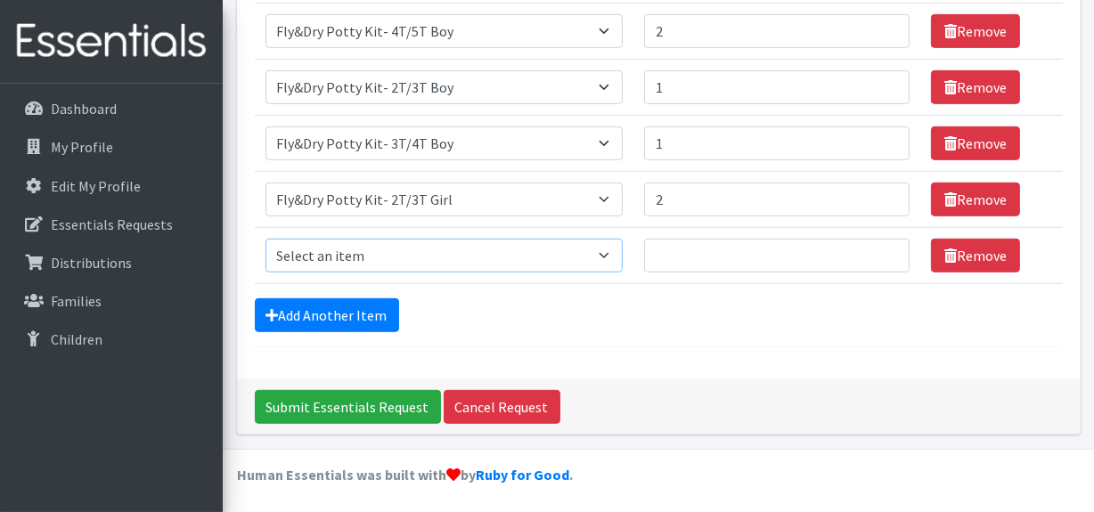
click at [409, 241] on select "Select an item F&D Men L/XL (38-50in waist) x48 F&D Men S/M (28-40in waist) x56…" at bounding box center [445, 256] width 358 height 34
select select "11141"
click at [266, 239] on select "Select an item F&D Men L/XL (38-50in waist) x48 F&D Men S/M (28-40in waist) x56…" at bounding box center [445, 256] width 358 height 34
click at [686, 245] on input "Quantity" at bounding box center [777, 256] width 266 height 34
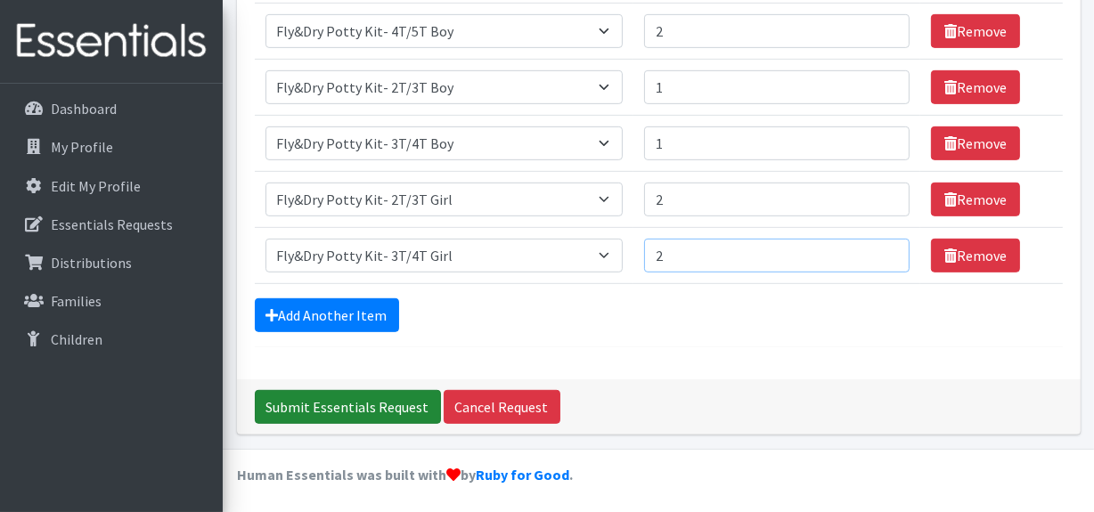
type input "2"
click at [393, 391] on input "Submit Essentials Request" at bounding box center [348, 407] width 186 height 34
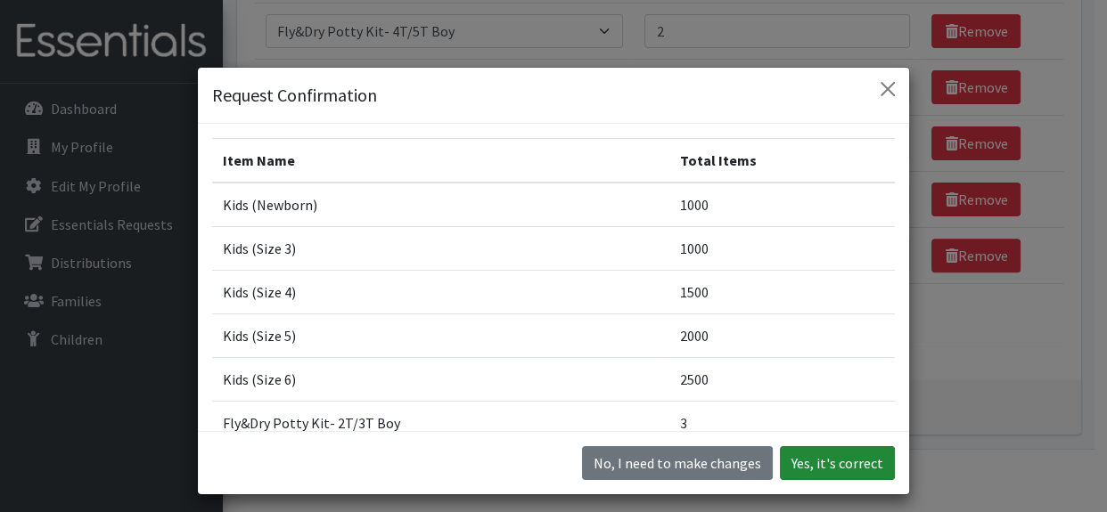
click at [842, 462] on button "Yes, it's correct" at bounding box center [837, 463] width 115 height 34
